Goal: Information Seeking & Learning: Learn about a topic

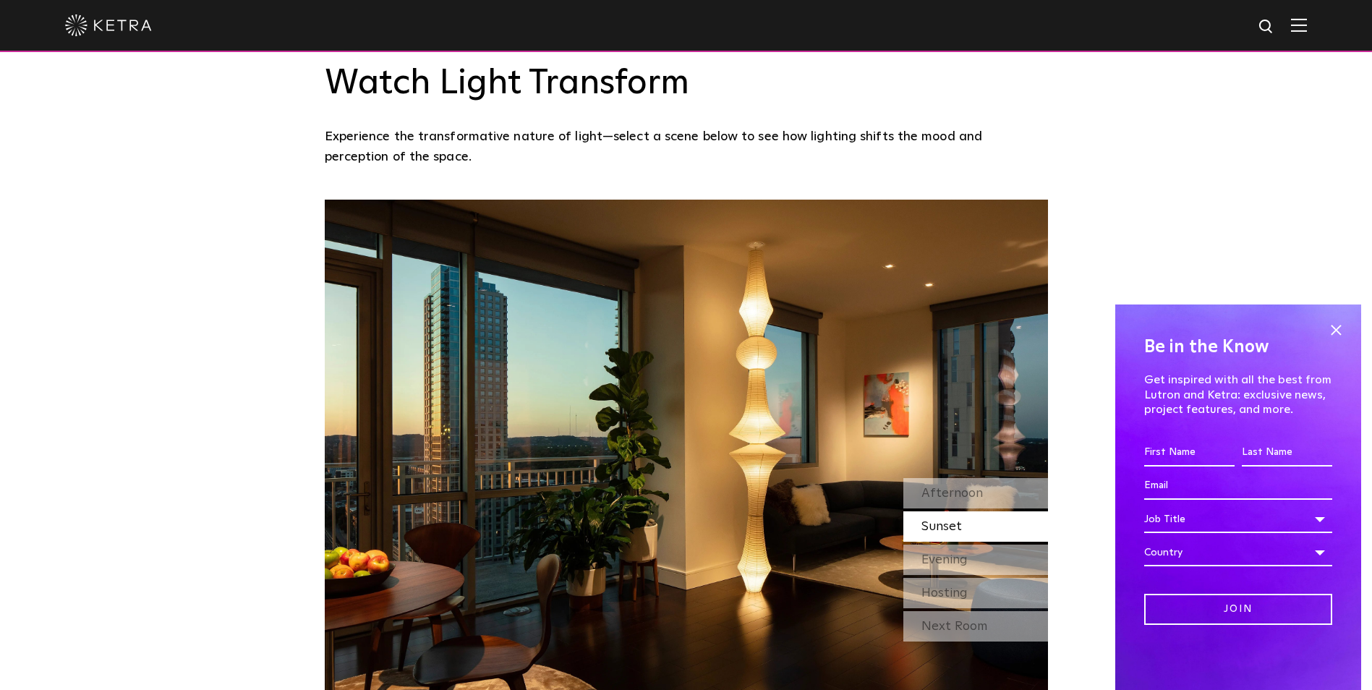
scroll to position [941, 0]
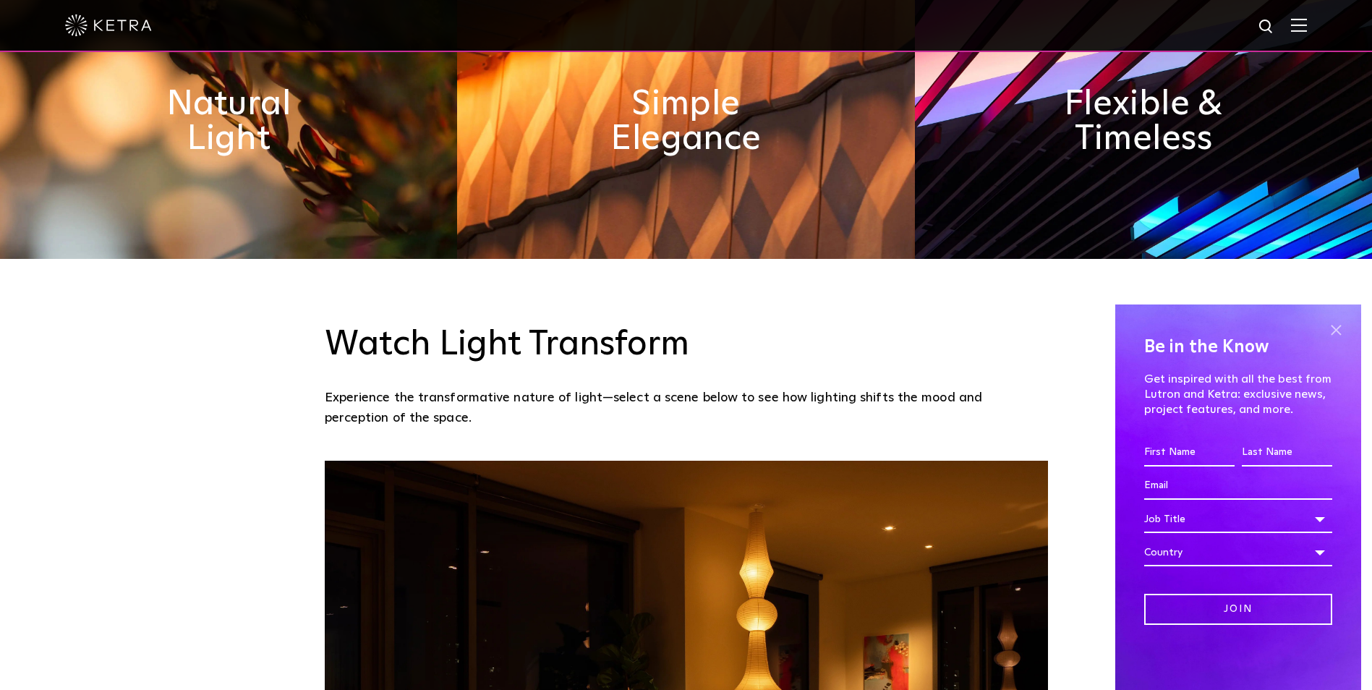
click at [1336, 333] on span at bounding box center [1336, 330] width 22 height 22
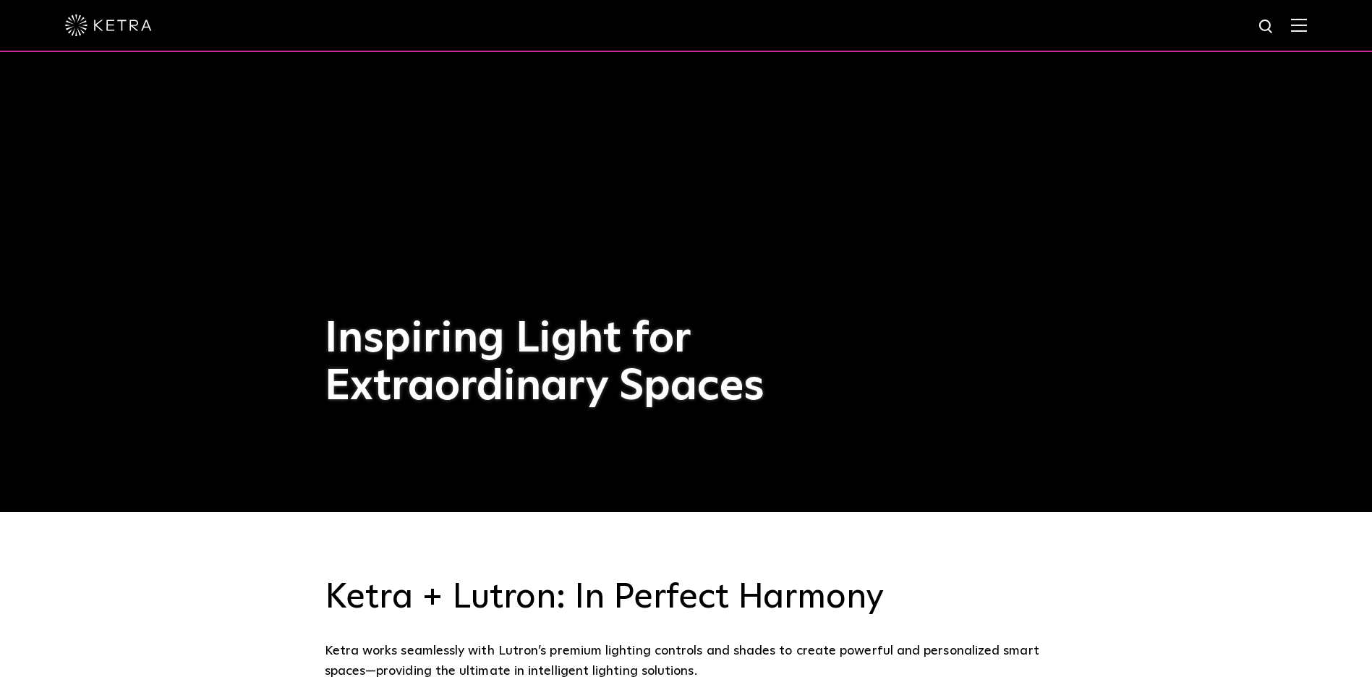
scroll to position [0, 0]
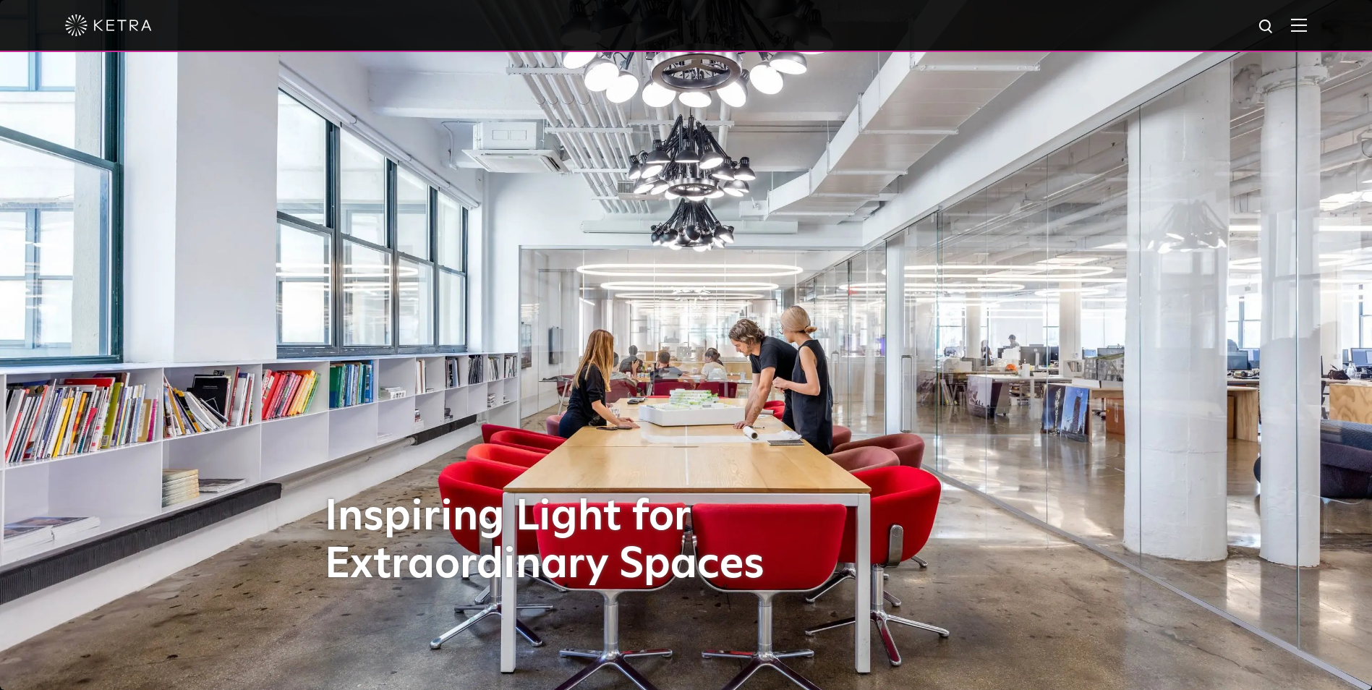
click at [1304, 22] on img at bounding box center [1299, 25] width 16 height 14
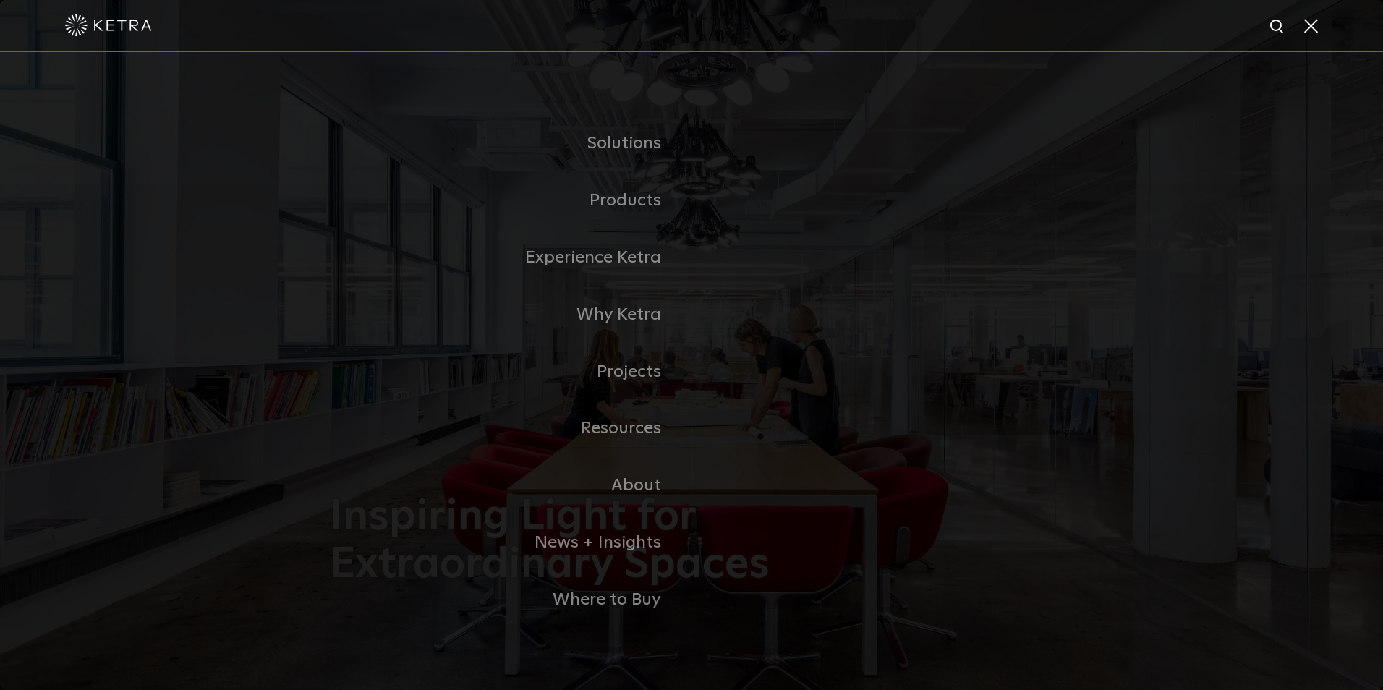
click at [1242, 106] on div "Solutions Commercial Residential Products Commercial Products Residential Produ…" at bounding box center [691, 372] width 1383 height 640
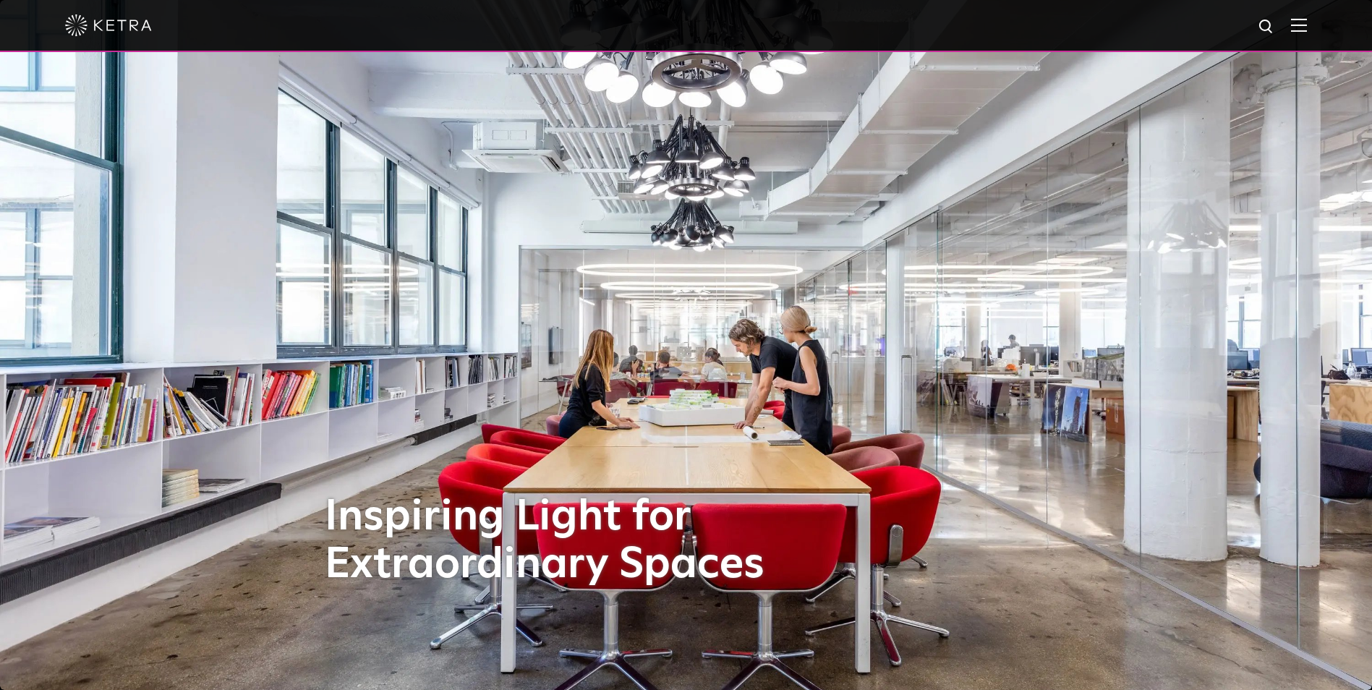
click at [1319, 20] on div at bounding box center [686, 26] width 1372 height 52
click at [1307, 35] on div at bounding box center [686, 25] width 1242 height 51
click at [1307, 27] on img at bounding box center [1299, 25] width 16 height 14
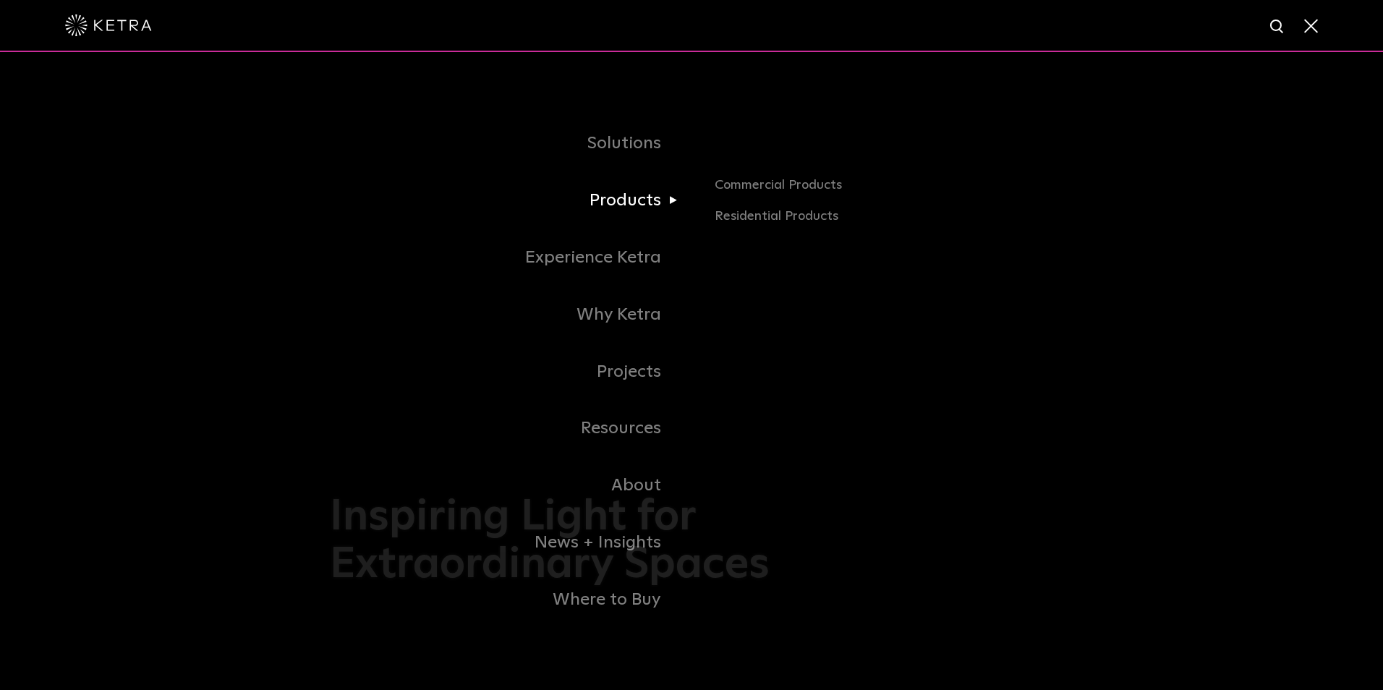
click at [623, 209] on link "Products" at bounding box center [511, 200] width 362 height 57
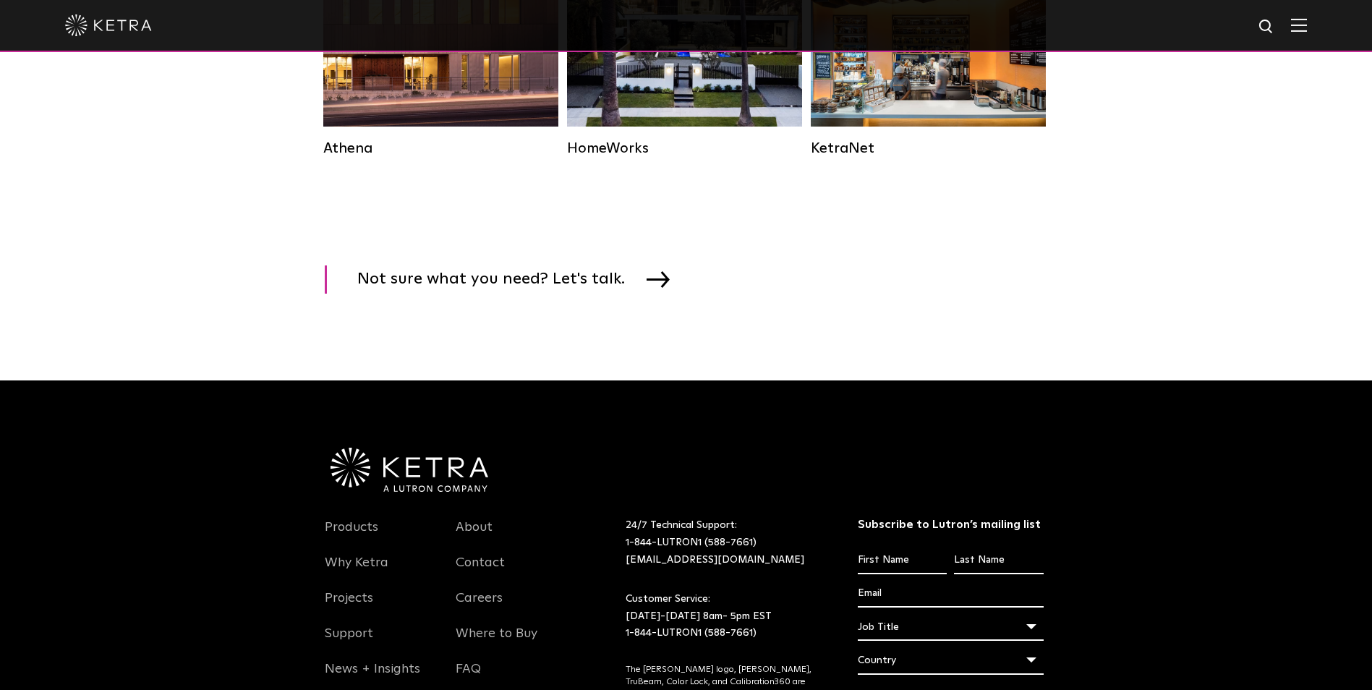
scroll to position [2315, 0]
